Goal: Task Accomplishment & Management: Manage account settings

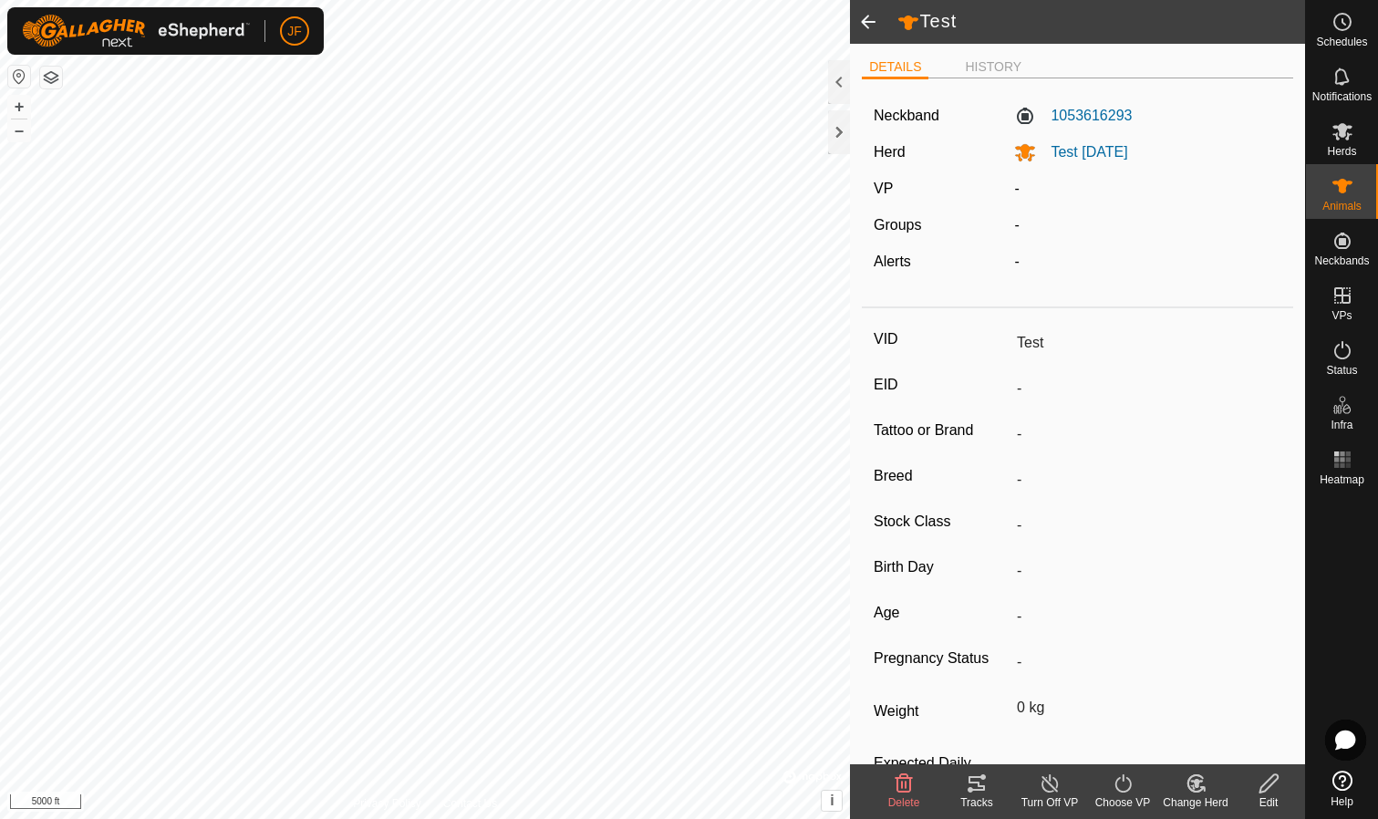
click at [889, 186] on label "VP" at bounding box center [882, 188] width 19 height 15
click at [863, 21] on span at bounding box center [868, 22] width 36 height 44
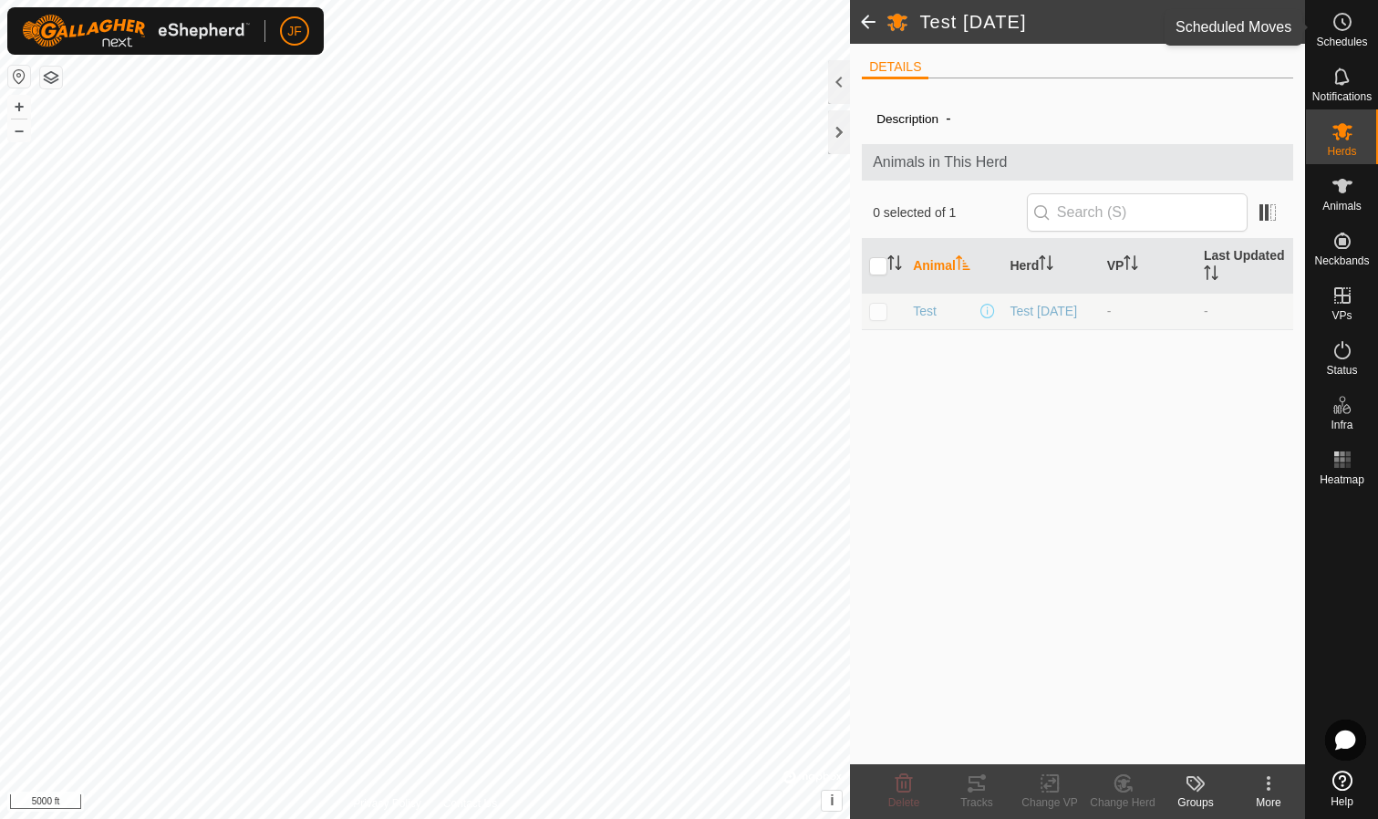
click at [1348, 28] on circle at bounding box center [1342, 22] width 16 height 16
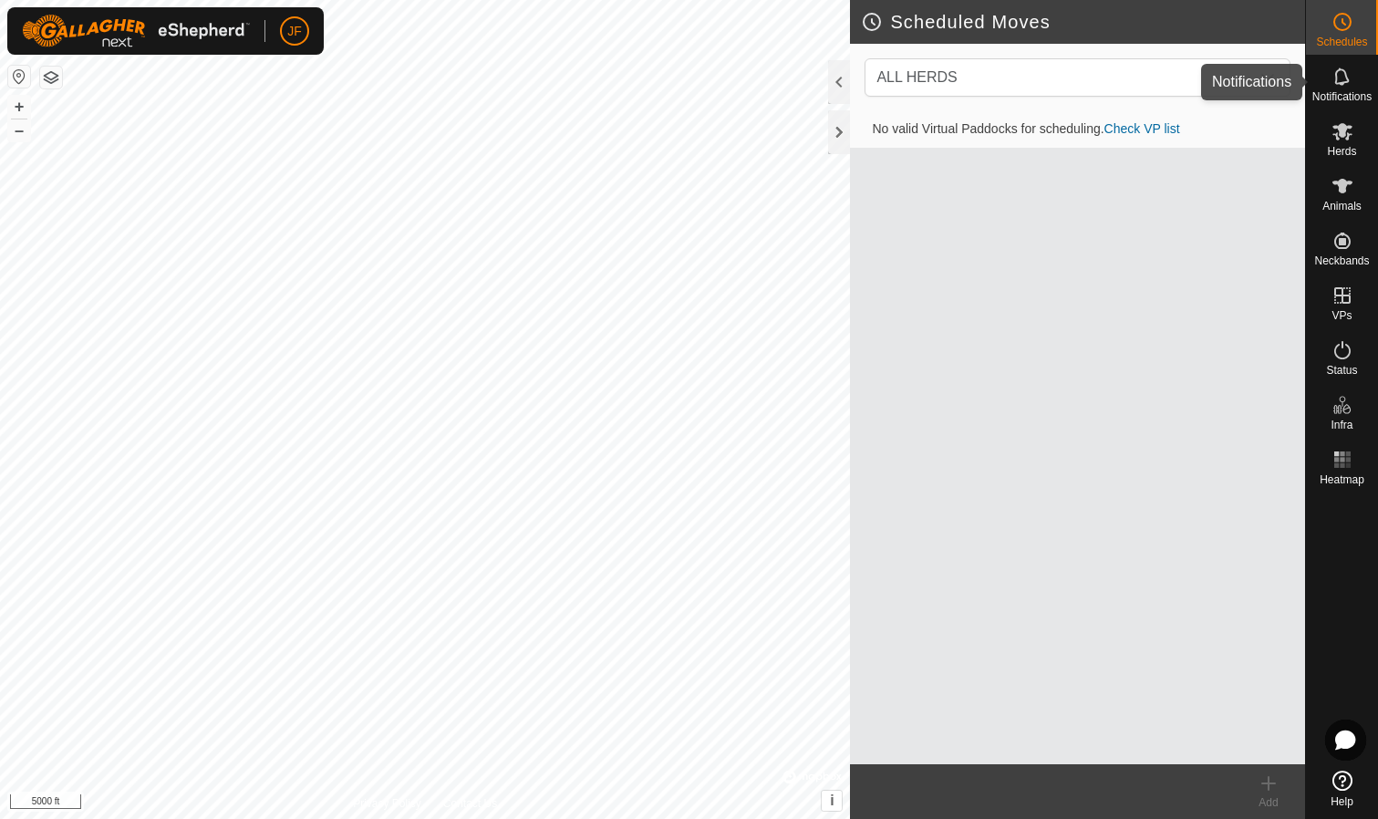
click at [1335, 94] on span "Notifications" at bounding box center [1341, 96] width 59 height 11
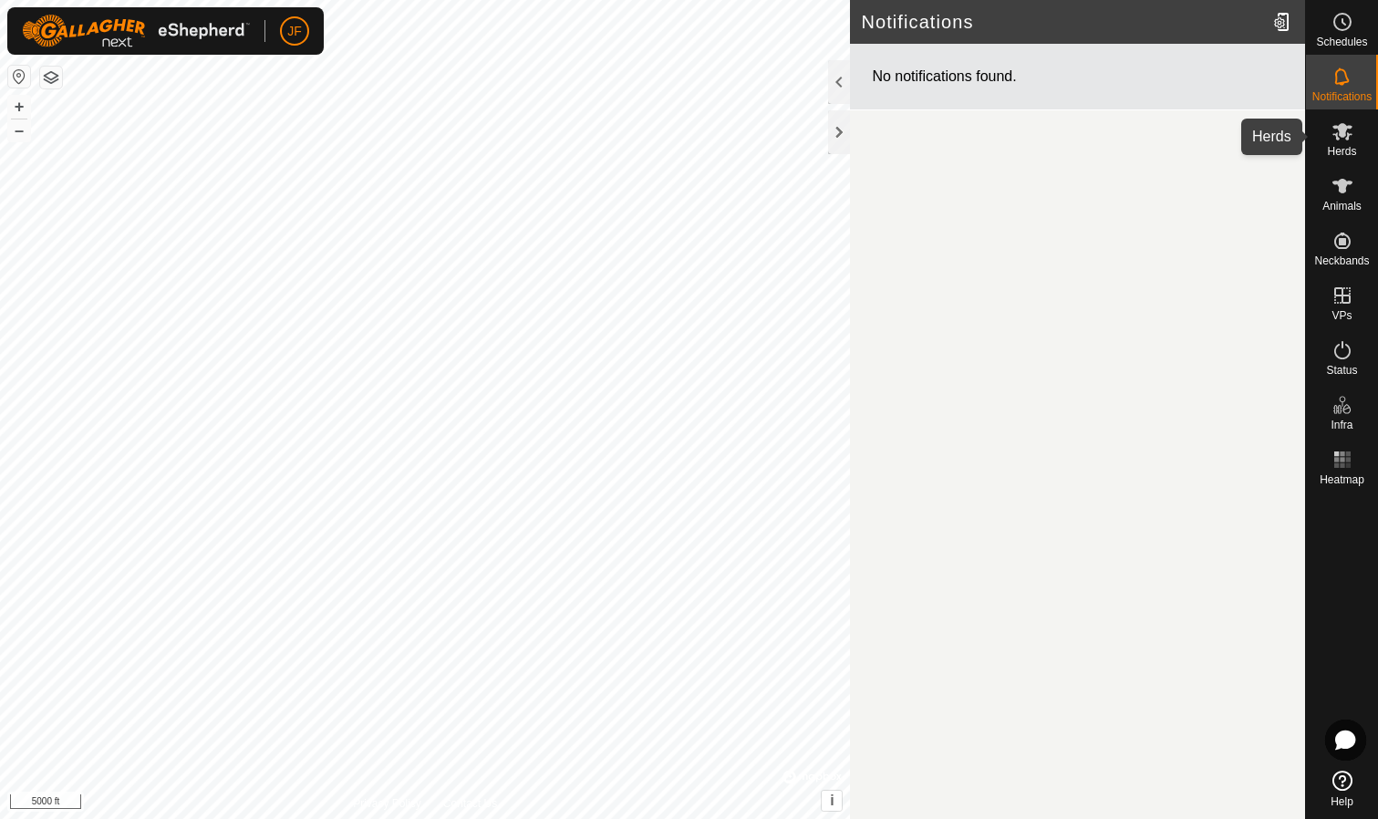
click at [1344, 149] on span "Herds" at bounding box center [1341, 151] width 29 height 11
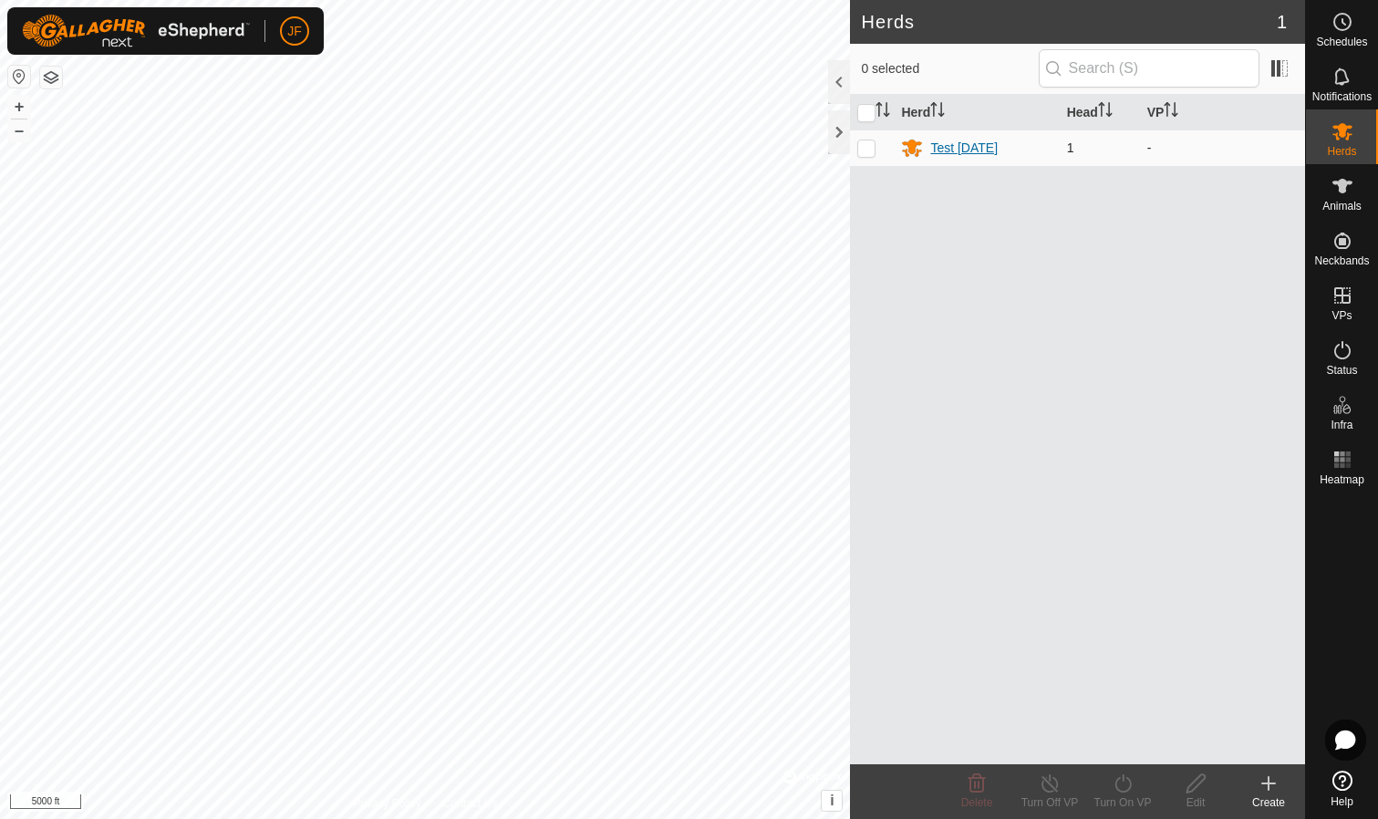
click at [986, 149] on div "Test [DATE]" at bounding box center [963, 148] width 67 height 19
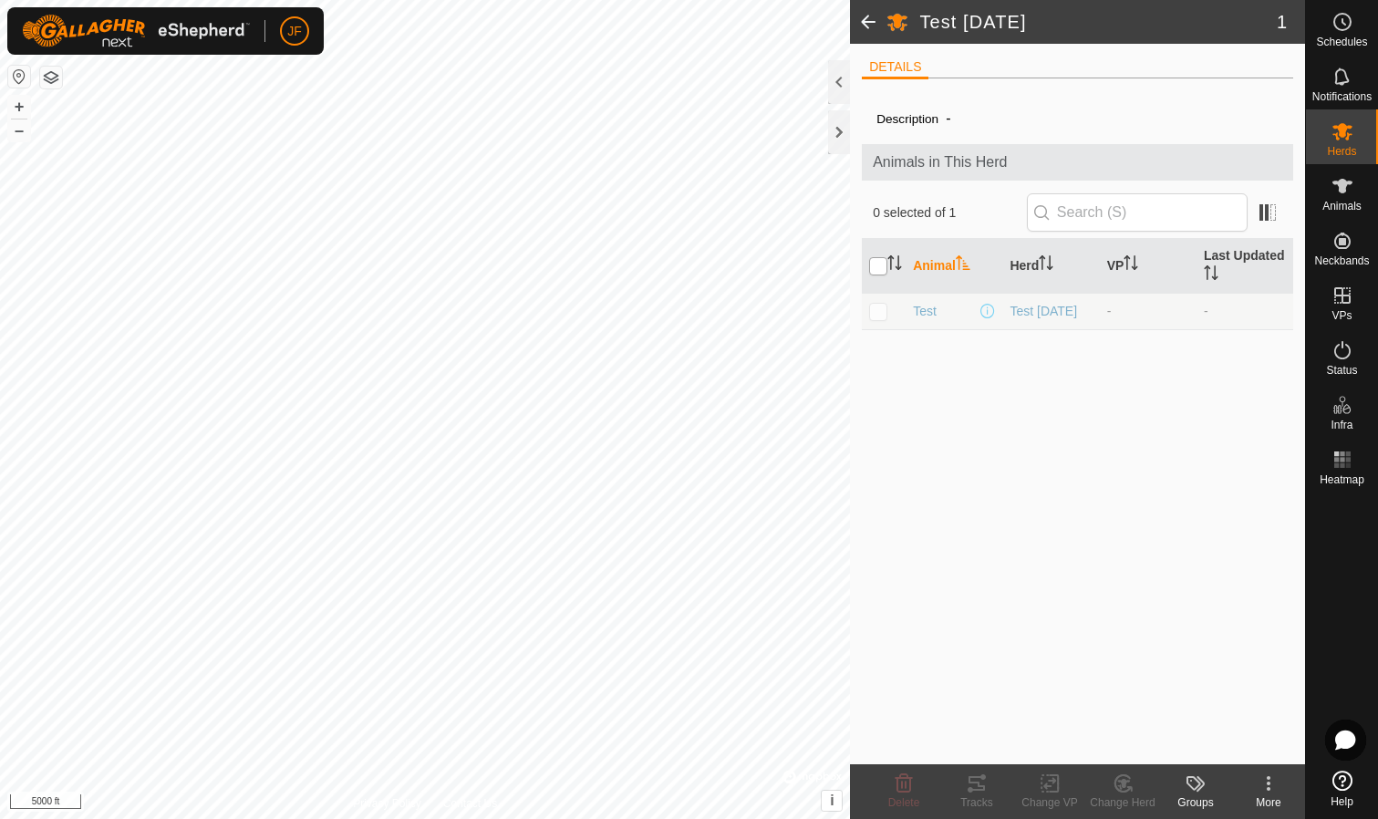
click at [881, 266] on input "checkbox" at bounding box center [878, 266] width 18 height 18
checkbox input "true"
click at [1048, 785] on icon at bounding box center [1049, 784] width 13 height 12
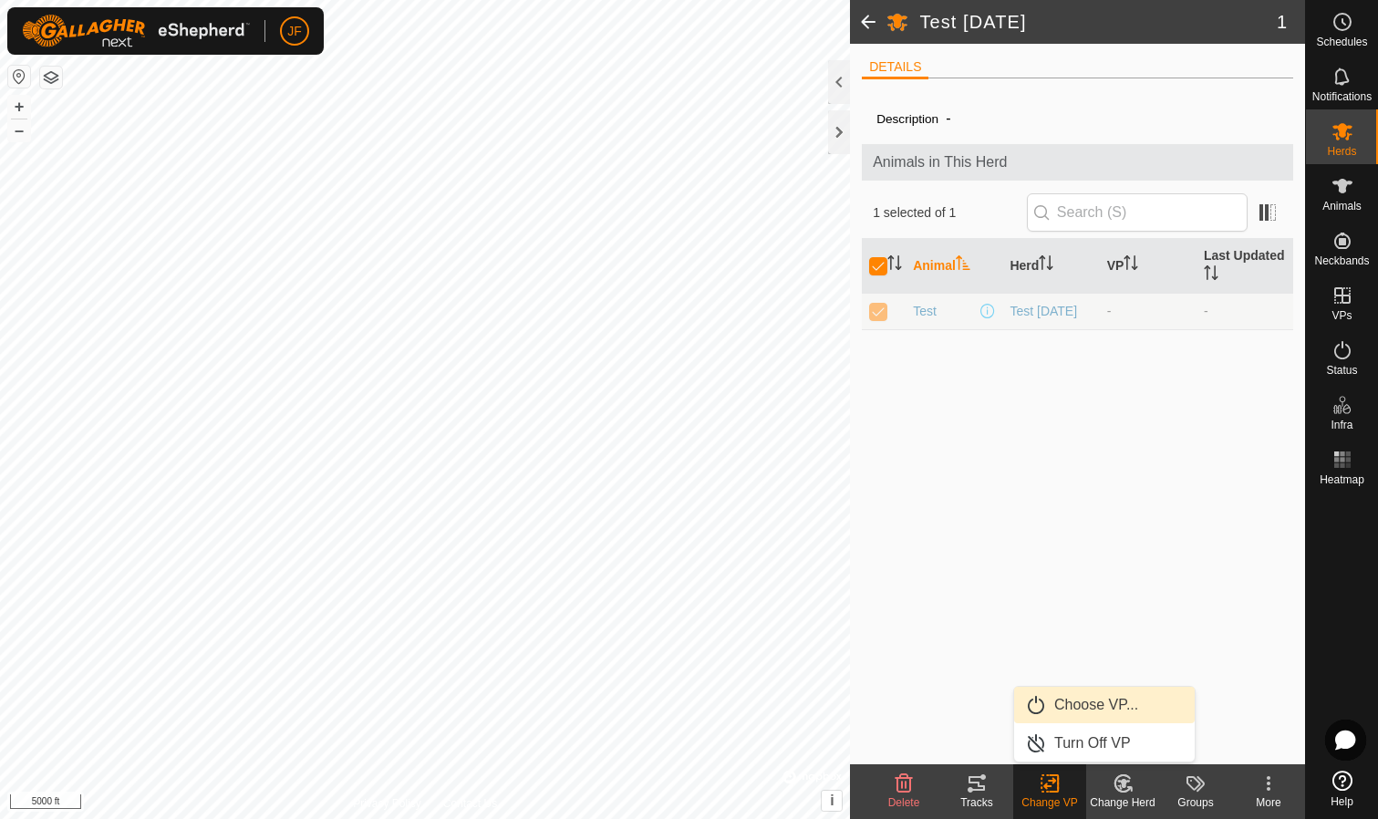
click at [1076, 706] on link "Choose VP..." at bounding box center [1104, 705] width 181 height 36
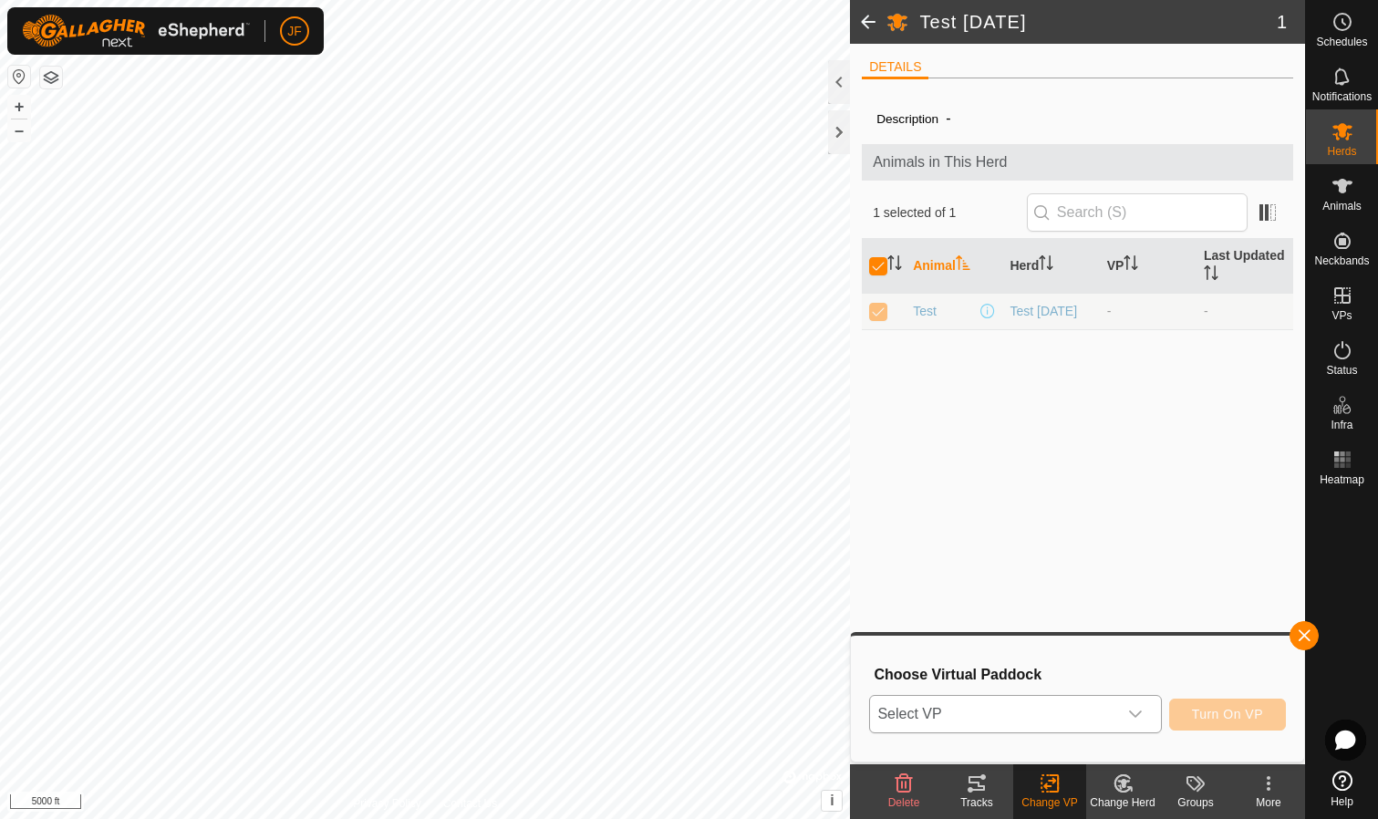
click at [1138, 712] on icon "dropdown trigger" at bounding box center [1135, 714] width 15 height 15
click at [969, 684] on li "No results found" at bounding box center [1016, 678] width 290 height 36
click at [982, 715] on span "Select VP" at bounding box center [993, 714] width 246 height 36
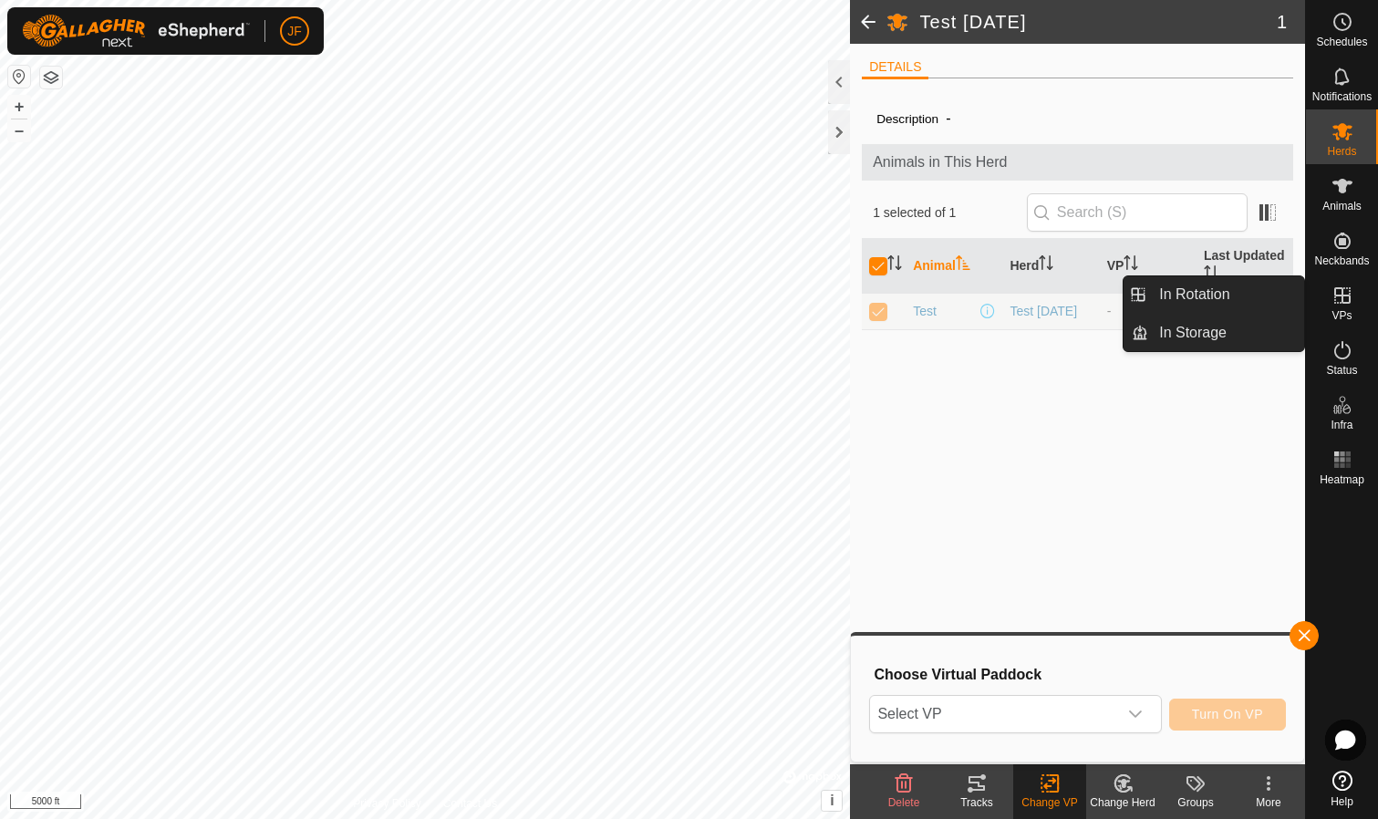
click at [1344, 299] on icon at bounding box center [1342, 295] width 22 height 22
click at [1181, 331] on link "In Storage" at bounding box center [1226, 333] width 156 height 36
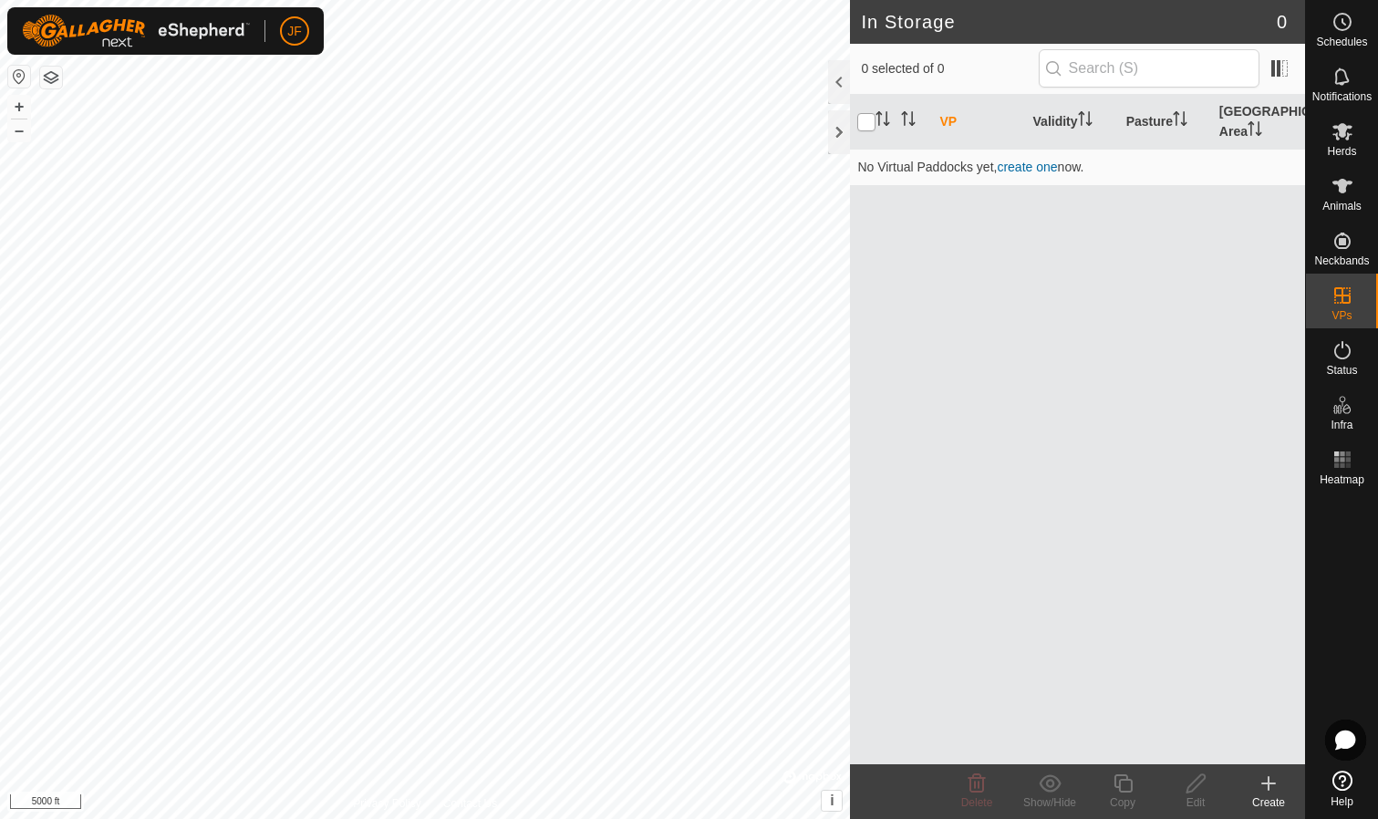
click at [869, 119] on input "checkbox" at bounding box center [866, 122] width 18 height 18
checkbox input "true"
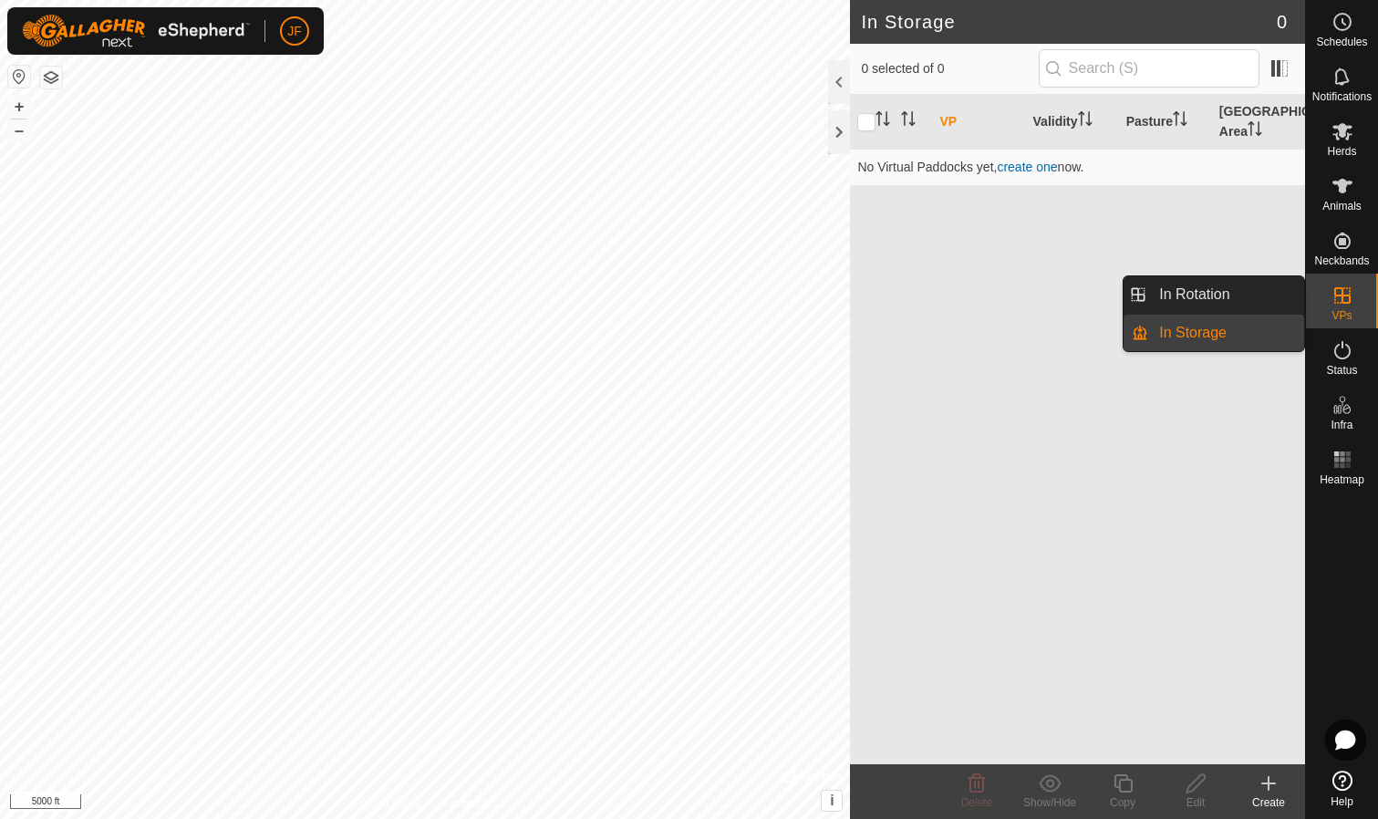
click at [1181, 336] on link "In Storage" at bounding box center [1226, 333] width 156 height 36
click at [1229, 300] on link "In Rotation" at bounding box center [1226, 294] width 156 height 36
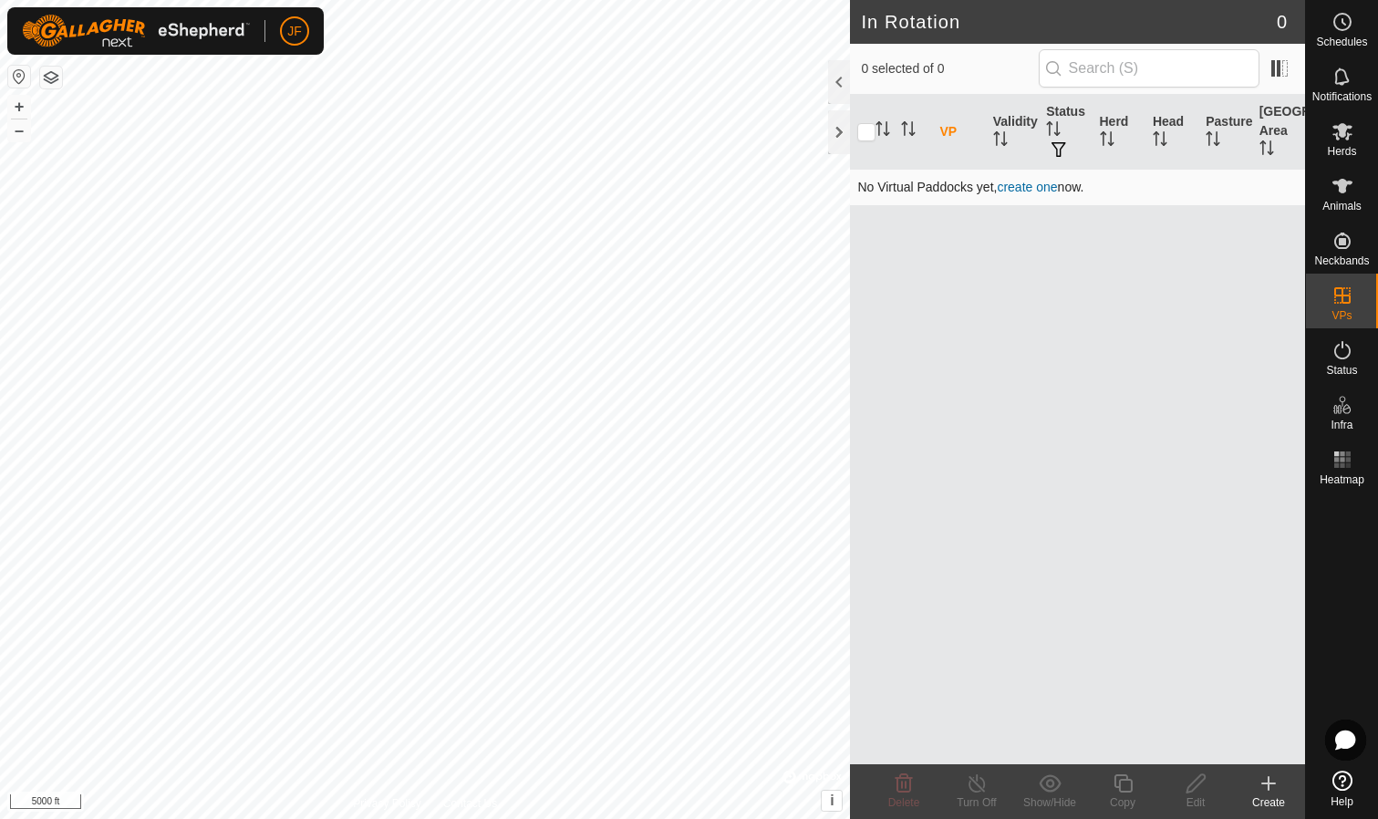
click at [1056, 188] on link "create one" at bounding box center [1027, 187] width 60 height 15
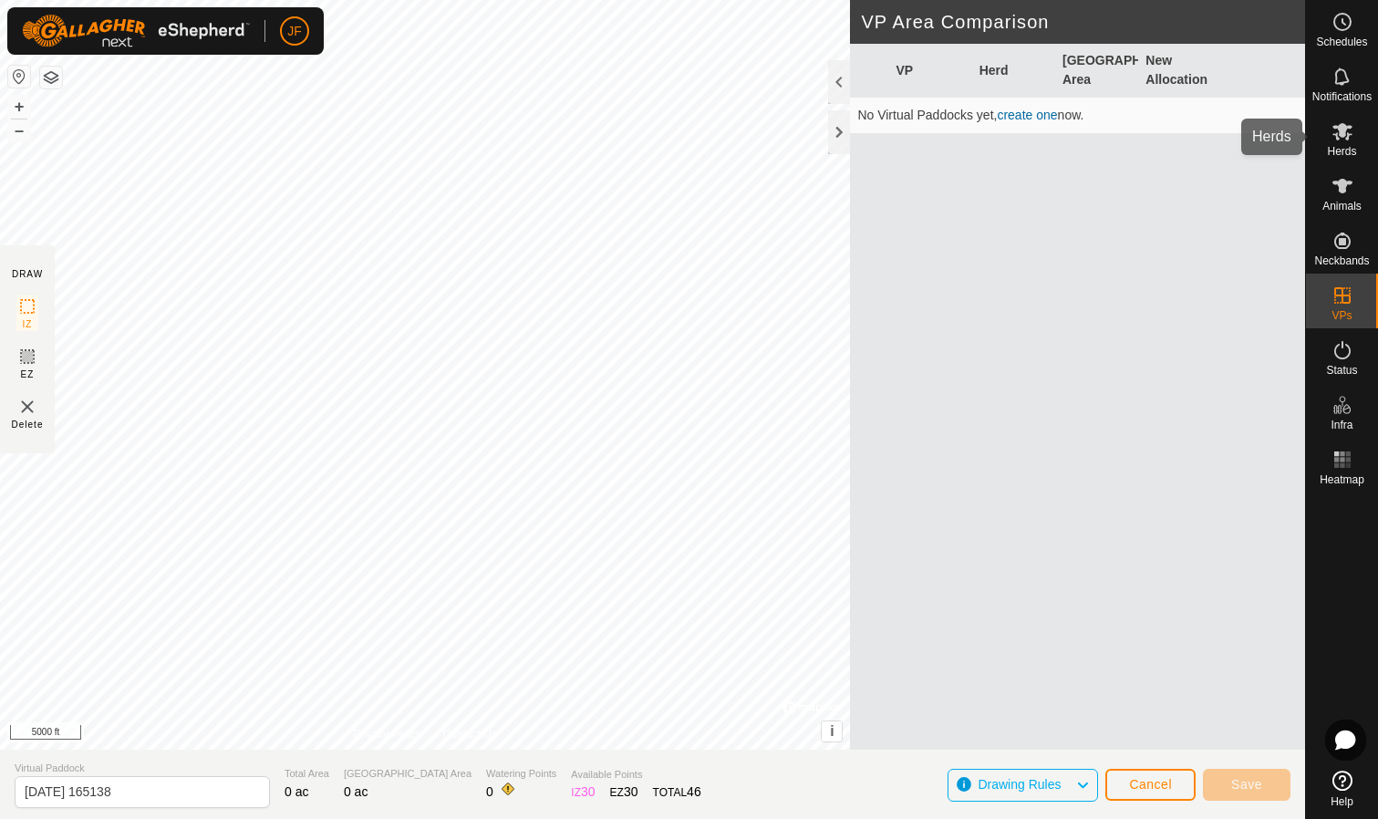
click at [1346, 142] on es-mob-svg-icon at bounding box center [1342, 131] width 33 height 29
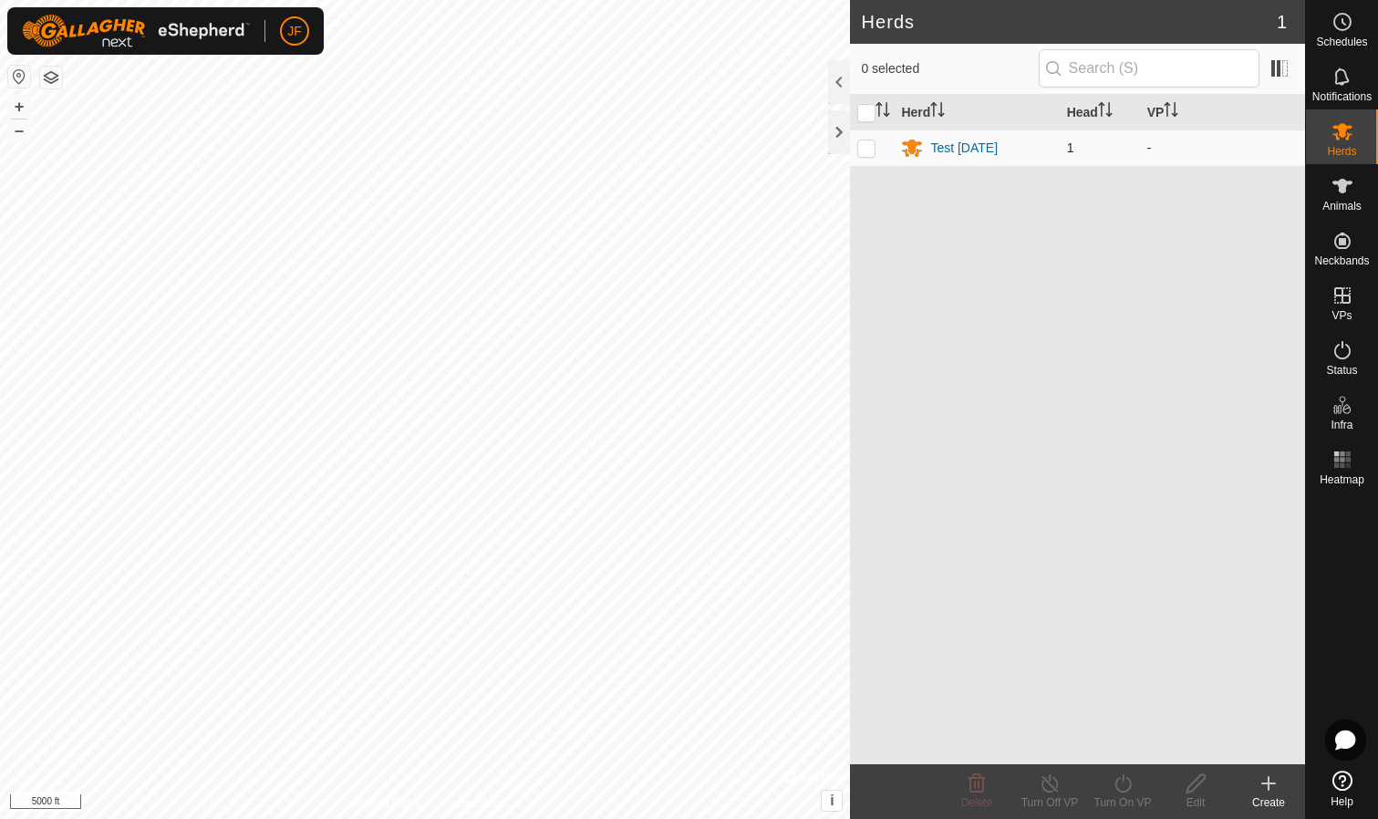
click at [873, 149] on p-checkbox at bounding box center [866, 147] width 18 height 15
checkbox input "true"
click at [1280, 70] on span at bounding box center [1279, 68] width 29 height 29
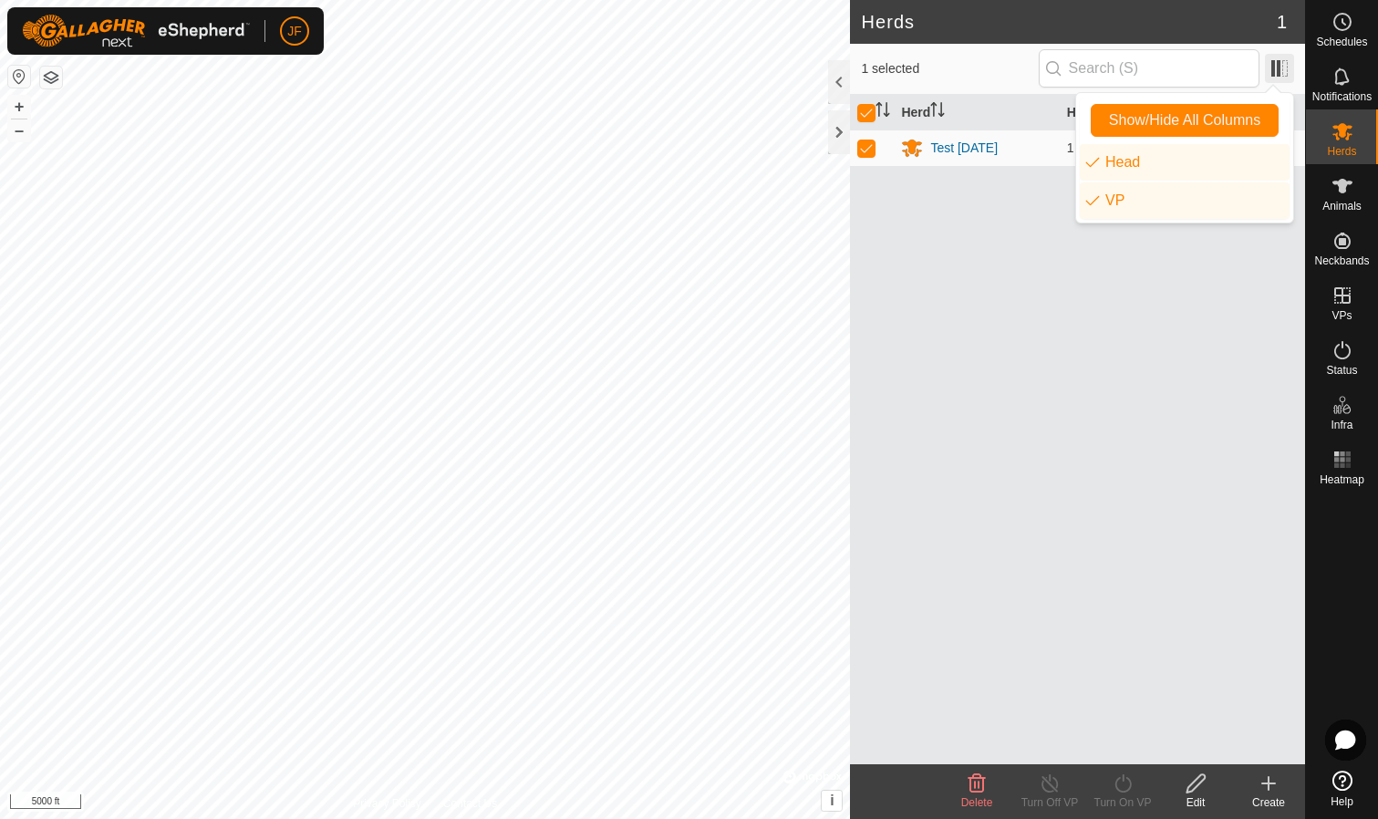
click at [1280, 70] on span at bounding box center [1279, 68] width 29 height 29
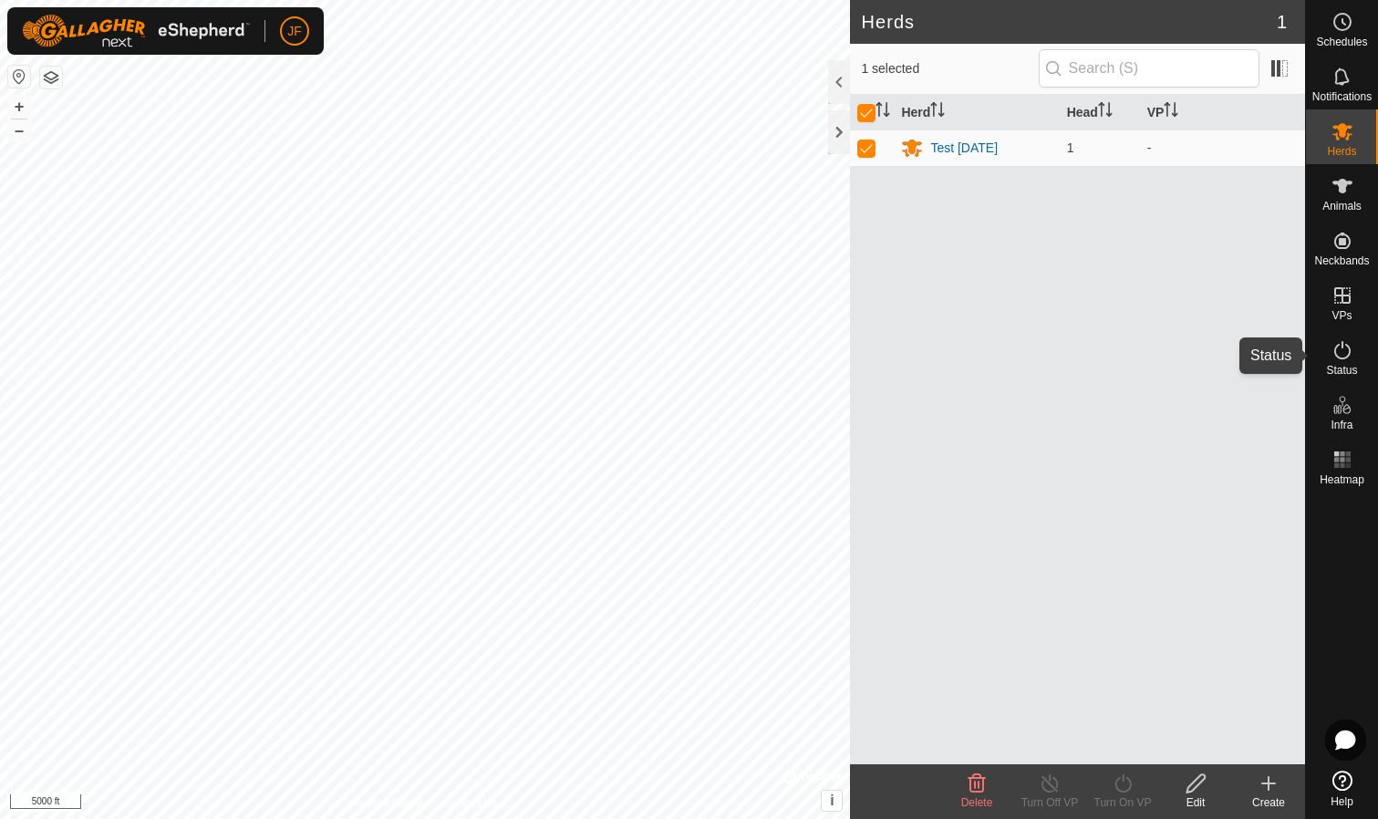
click at [1348, 355] on icon at bounding box center [1342, 350] width 16 height 18
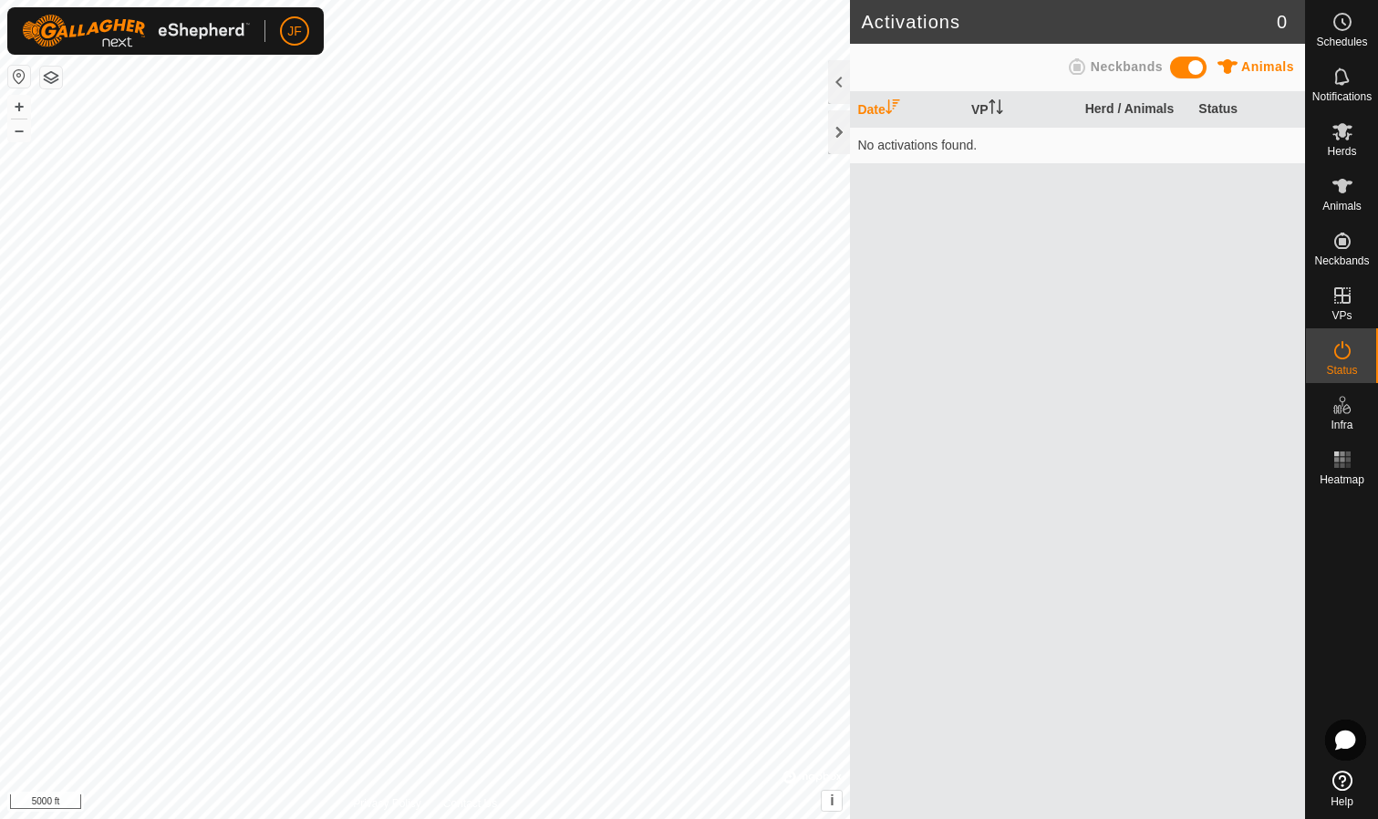
click at [1194, 71] on span at bounding box center [1188, 68] width 36 height 22
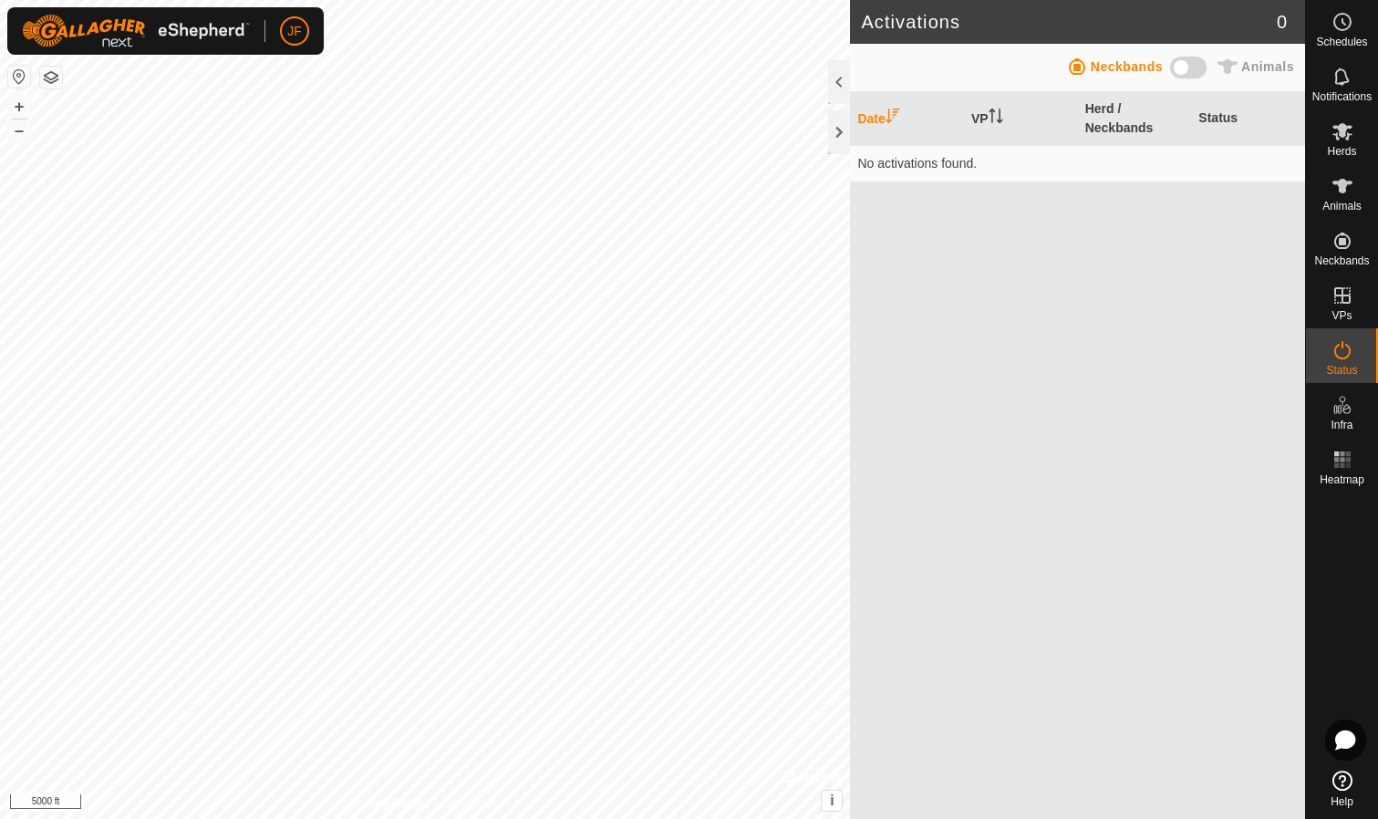
click at [1182, 70] on span at bounding box center [1188, 68] width 36 height 22
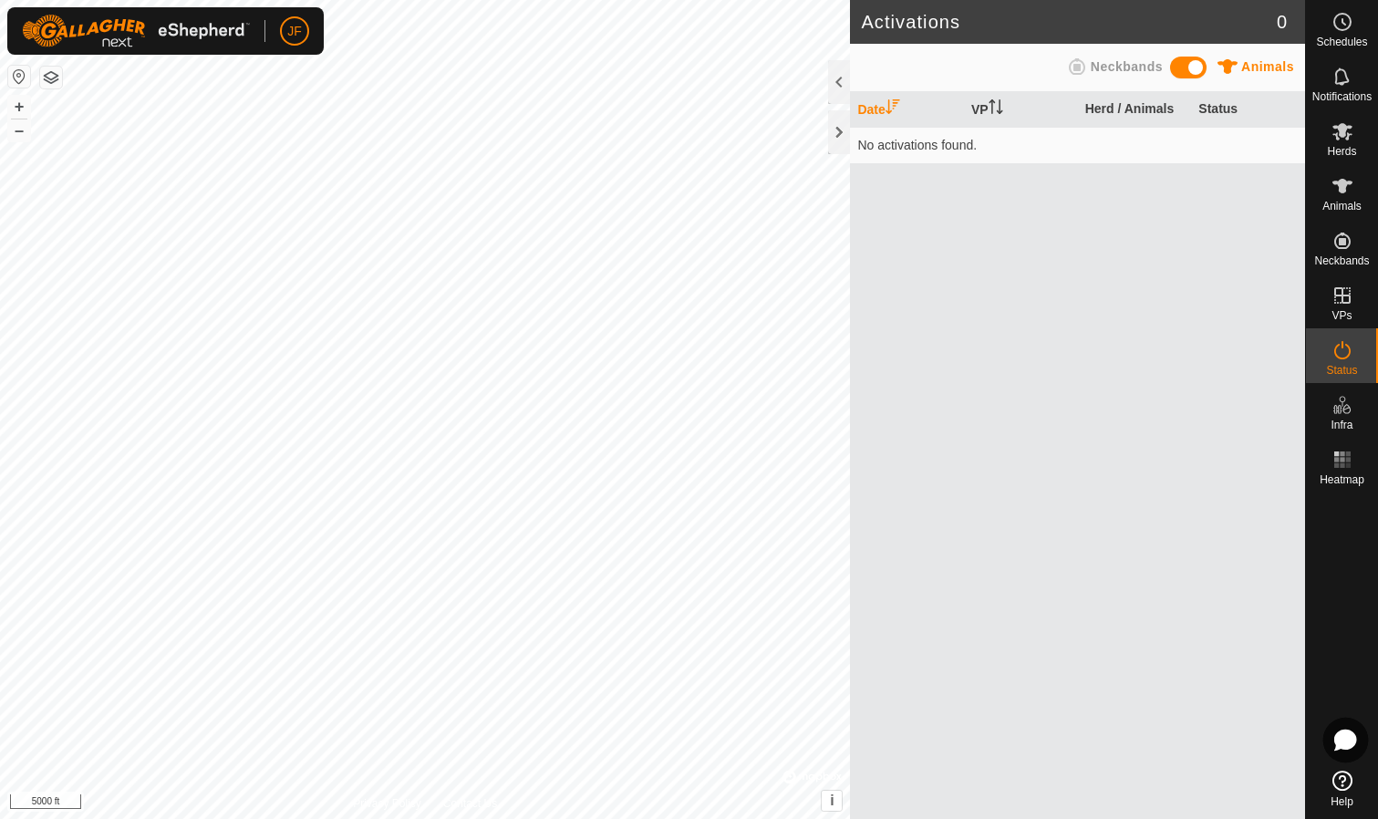
click at [1340, 735] on icon at bounding box center [1345, 739] width 20 height 19
